Goal: Task Accomplishment & Management: Complete application form

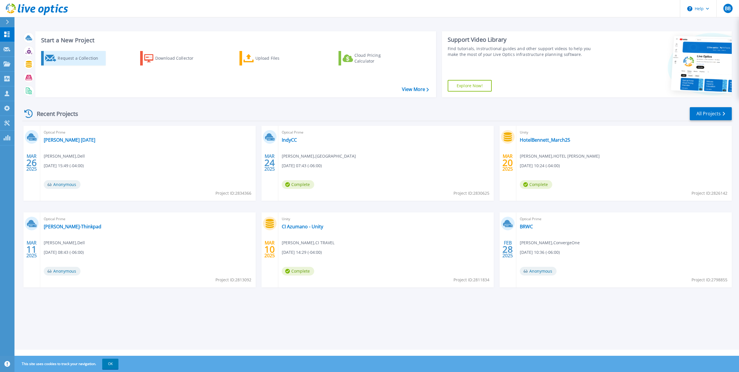
click at [59, 58] on div "Request a Collection" at bounding box center [81, 58] width 46 height 12
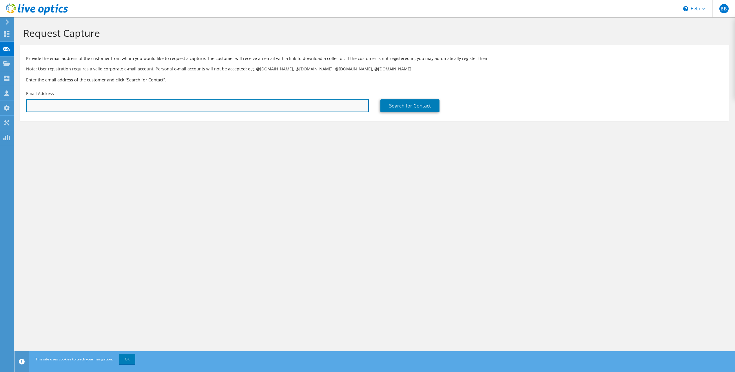
click at [81, 103] on input "text" at bounding box center [197, 105] width 343 height 13
paste input "WALKER, PATRICK S <pat.walker@PITTKS.ORG>"
drag, startPoint x: 70, startPoint y: 105, endPoint x: 7, endPoint y: 105, distance: 63.4
click at [7, 105] on div "BB Channel Partner Blayne Beham bbeham@onec1.com ConvergeOne My Profile Log Out…" at bounding box center [367, 186] width 735 height 372
click at [94, 107] on input "pat.walker@PITTKS.ORG>" at bounding box center [197, 105] width 343 height 13
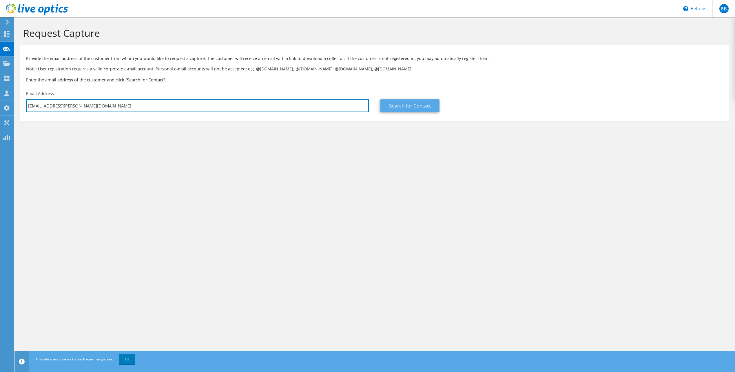
type input "pat.walker@PITTKS.ORG"
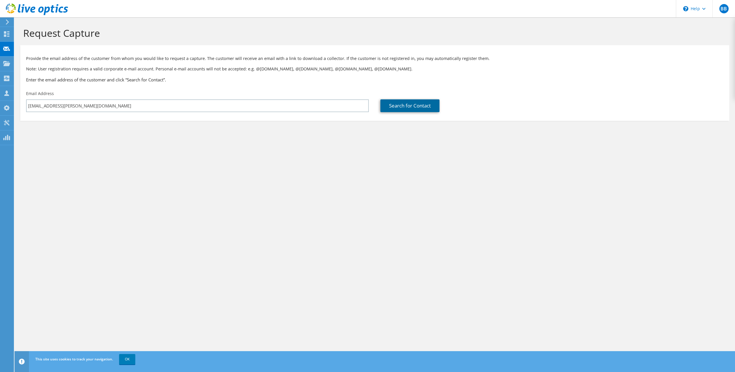
click at [396, 109] on link "Search for Contact" at bounding box center [409, 105] width 59 height 13
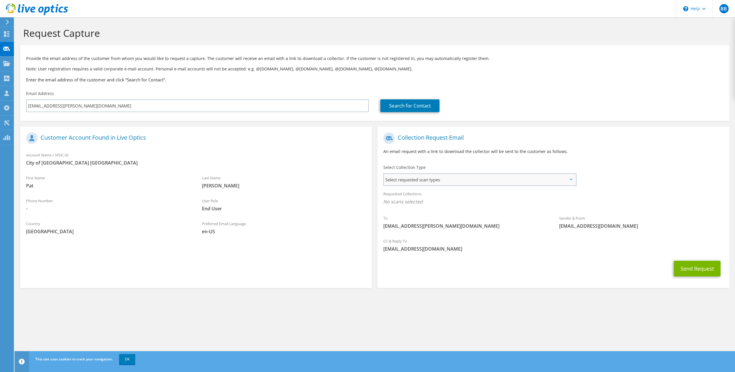
click at [407, 181] on span "Select requested scan types" at bounding box center [479, 180] width 191 height 12
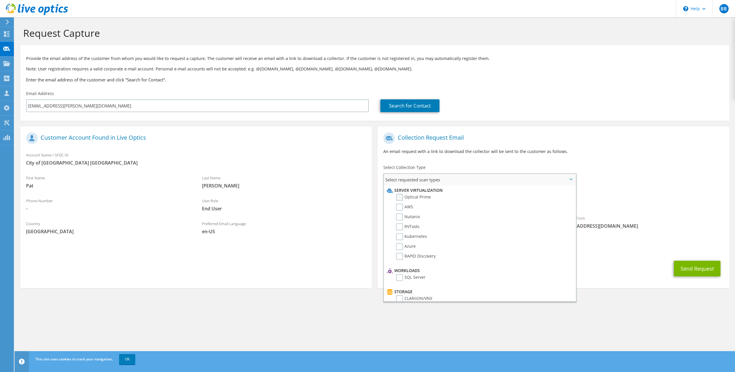
click at [401, 196] on label "Optical Prime" at bounding box center [413, 197] width 35 height 7
click at [0, 0] on input "Optical Prime" at bounding box center [0, 0] width 0 height 0
click at [654, 203] on span "Optical Prime" at bounding box center [553, 203] width 340 height 10
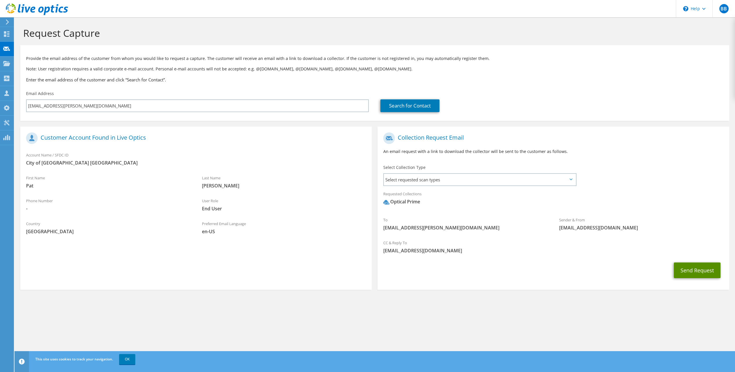
click at [686, 274] on button "Send Request" at bounding box center [697, 270] width 47 height 16
